Goal: Go to known website: Access a specific website the user already knows

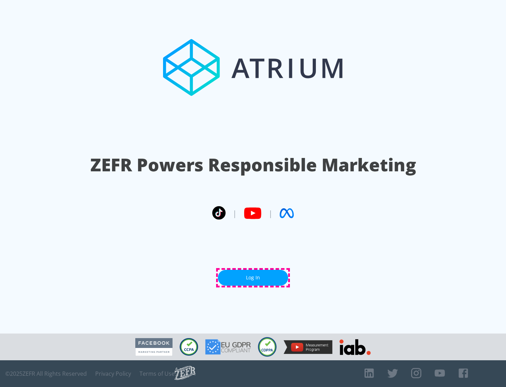
click at [253, 277] on link "Log In" at bounding box center [253, 278] width 70 height 16
